Goal: Complete application form: Complete application form

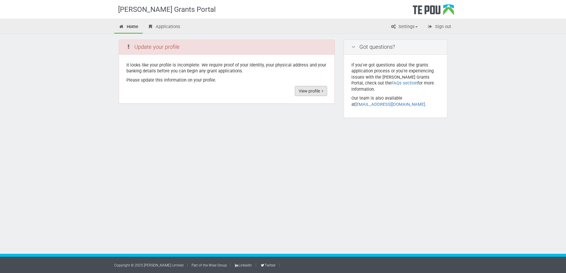
click at [319, 90] on link "View profile" at bounding box center [311, 91] width 32 height 10
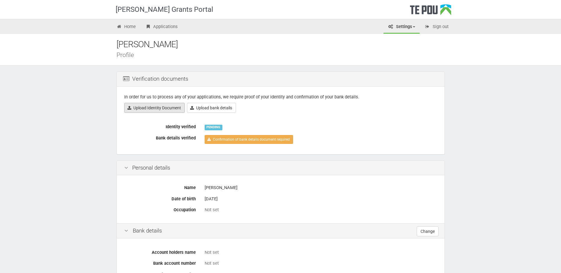
click at [158, 108] on link "Upload Identity Document" at bounding box center [154, 108] width 61 height 10
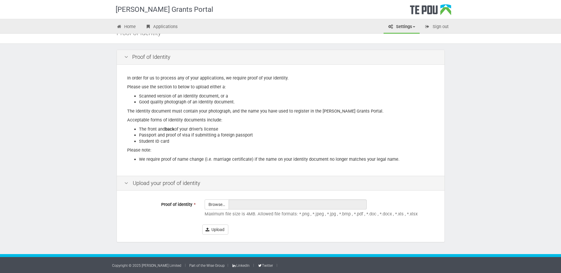
scroll to position [22, 0]
click at [221, 206] on input "Proof of identity *" at bounding box center [217, 221] width 24 height 42
type input "C:\fakepath\Drivers licence.pdf"
type input "Drivers licence.pdf"
click at [223, 231] on button "Upload" at bounding box center [215, 230] width 26 height 10
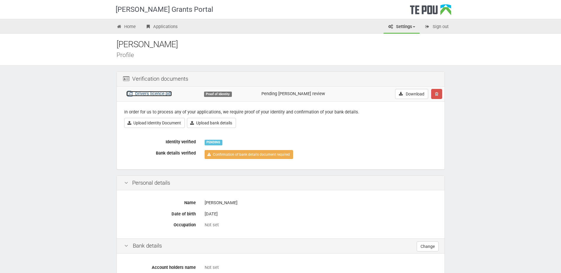
click at [147, 94] on link "Drivers licence.pdf" at bounding box center [149, 93] width 46 height 5
click at [147, 124] on link "Upload Identity Document" at bounding box center [154, 123] width 61 height 10
click at [220, 125] on link "Upload bank details" at bounding box center [211, 123] width 49 height 10
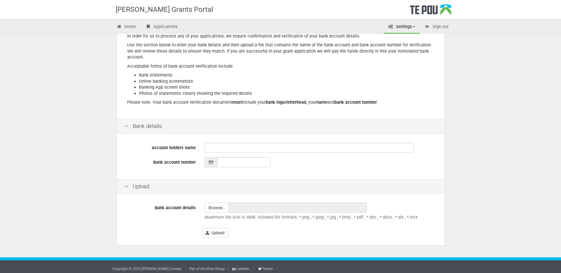
scroll to position [67, 0]
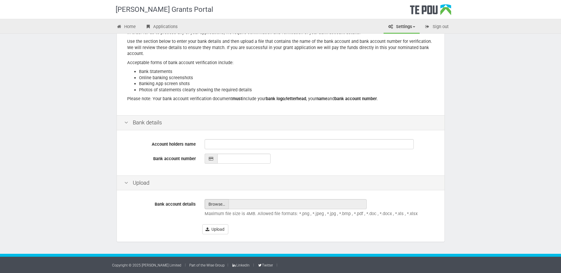
click at [213, 205] on input "file" at bounding box center [217, 204] width 24 height 9
type input "C:\fakepath\Confirmation of bank account.pdf"
type input "Confirmation of bank account.pdf"
click at [265, 146] on input "Account holders name" at bounding box center [309, 144] width 209 height 10
click at [221, 230] on button "Upload" at bounding box center [215, 230] width 26 height 10
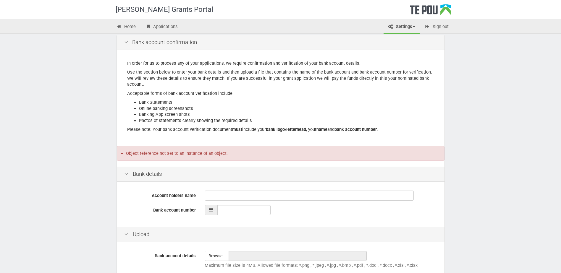
scroll to position [88, 0]
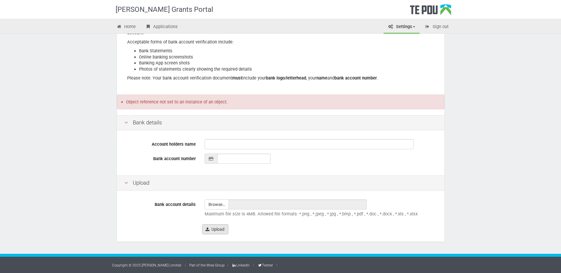
click at [223, 228] on button "Upload" at bounding box center [215, 230] width 26 height 10
click at [220, 205] on input "file" at bounding box center [217, 204] width 24 height 9
type input "C:\fakepath\Confirmation of bank account.pdf"
type input "Confirmation of bank account.pdf"
click at [242, 146] on input "Account holders name" at bounding box center [309, 144] width 209 height 10
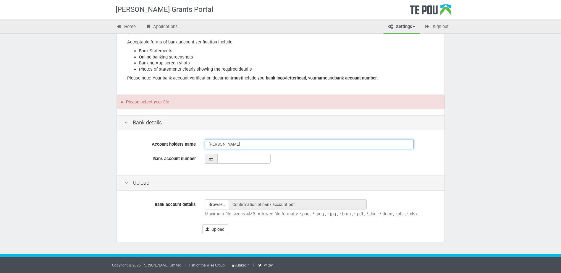
type input "Casey Pritchard"
click at [213, 159] on icon at bounding box center [211, 159] width 5 height 4
click at [233, 162] on input "__-____-_______-___" at bounding box center [243, 159] width 53 height 10
type input "06-0998-0944346-00"
click at [216, 229] on button "Upload" at bounding box center [215, 230] width 26 height 10
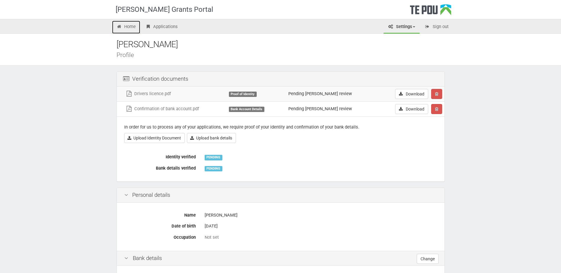
click at [132, 27] on link "Home" at bounding box center [126, 27] width 28 height 13
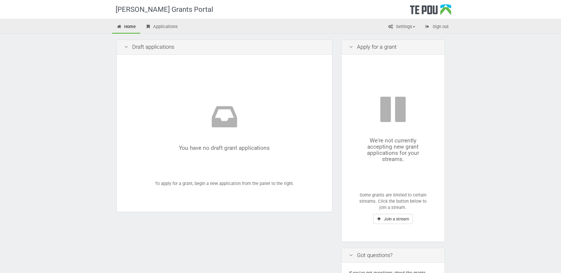
click at [371, 47] on div "Apply for a grant" at bounding box center [393, 47] width 103 height 15
click at [348, 46] on icon at bounding box center [351, 47] width 7 height 6
click at [350, 46] on icon at bounding box center [351, 47] width 7 height 6
click at [170, 28] on link "Applications" at bounding box center [161, 27] width 41 height 13
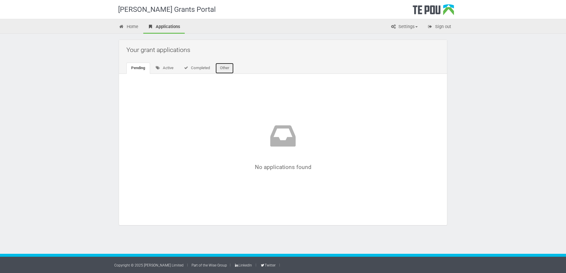
click at [226, 70] on link "Other" at bounding box center [224, 68] width 19 height 11
click at [166, 68] on link "Active" at bounding box center [164, 68] width 28 height 11
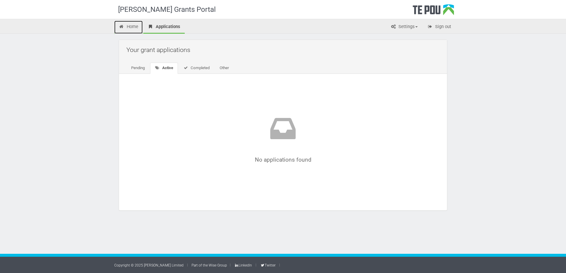
click at [133, 29] on link "Home" at bounding box center [128, 27] width 28 height 13
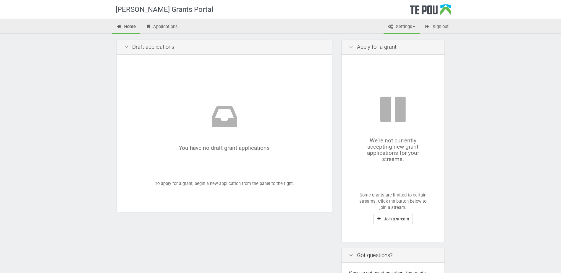
click at [413, 26] on span at bounding box center [414, 26] width 2 height 1
click at [160, 28] on link "Applications" at bounding box center [161, 27] width 41 height 13
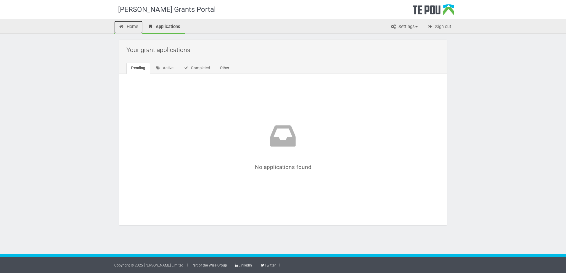
click at [137, 29] on link "Home" at bounding box center [128, 27] width 28 height 13
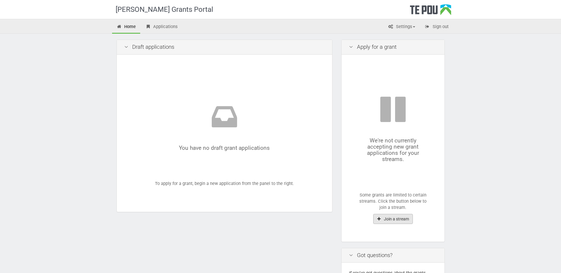
click at [398, 221] on button "Join a stream" at bounding box center [393, 219] width 40 height 10
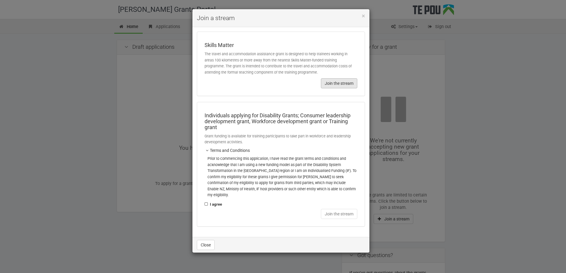
click at [340, 83] on button "Join the stream" at bounding box center [339, 83] width 36 height 10
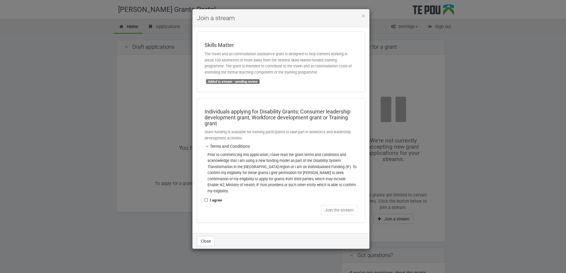
click at [206, 197] on label "I agree" at bounding box center [212, 200] width 17 height 7
click at [204, 197] on input "I agree" at bounding box center [204, 197] width 0 height 0
checkbox input "true"
click at [346, 205] on button "Join the stream" at bounding box center [339, 210] width 36 height 10
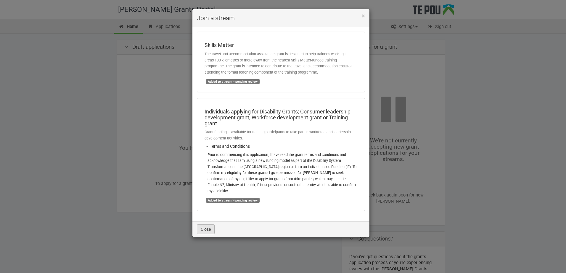
click at [203, 225] on button "Close" at bounding box center [206, 230] width 18 height 10
